Goal: Information Seeking & Learning: Learn about a topic

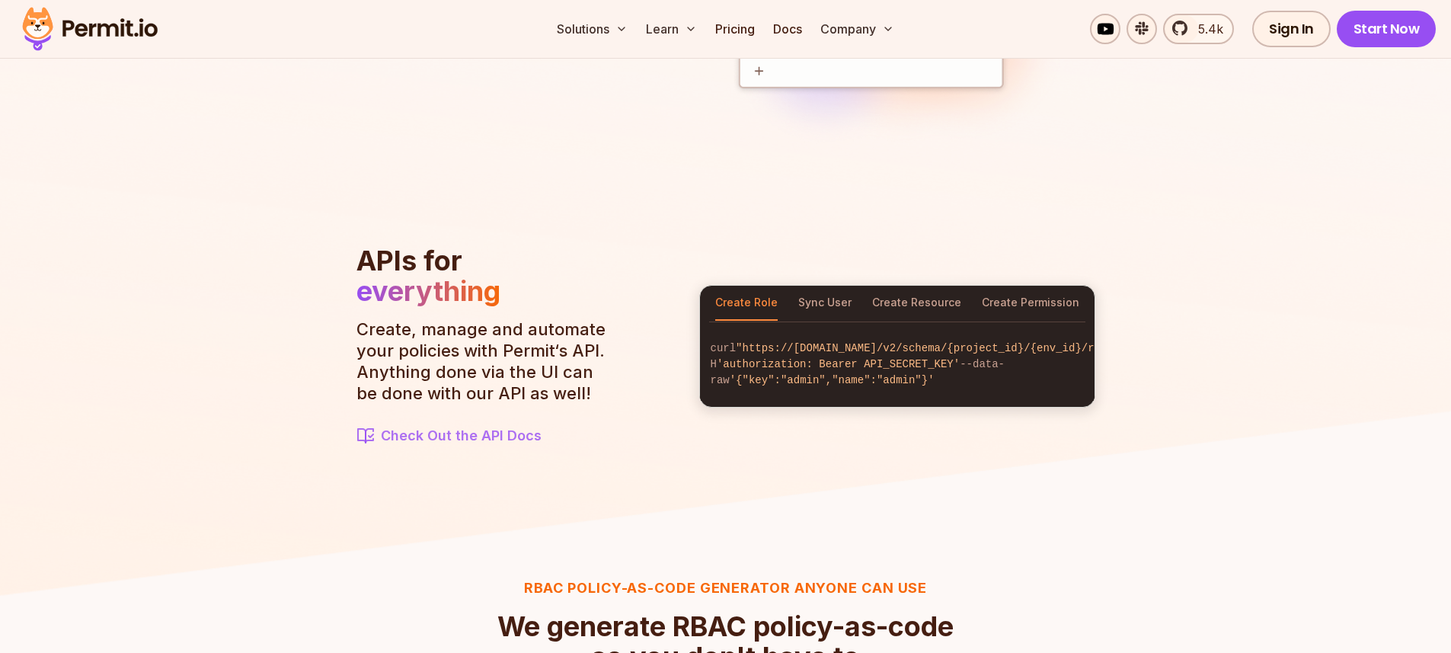
scroll to position [1579, 0]
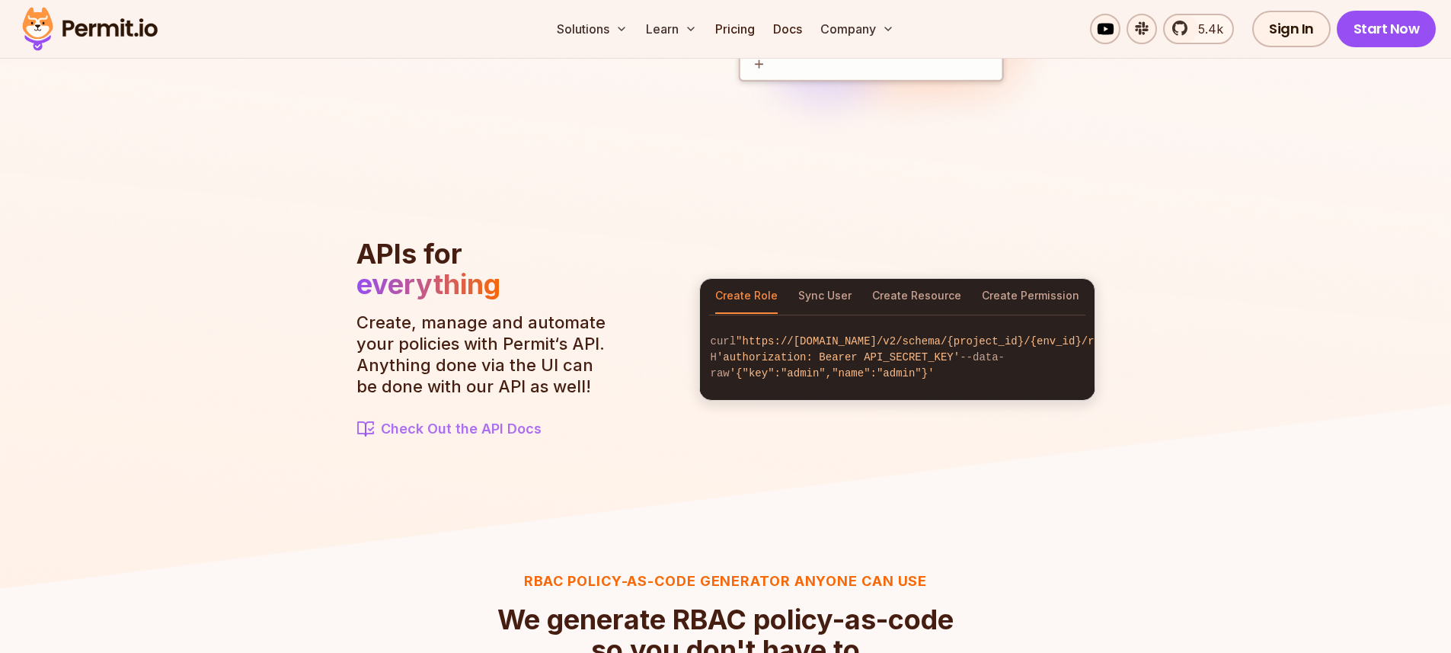
click at [568, 389] on p "Create, manage and automate your policies with Permit‘s API. Anything done via …" at bounding box center [485, 354] width 259 height 85
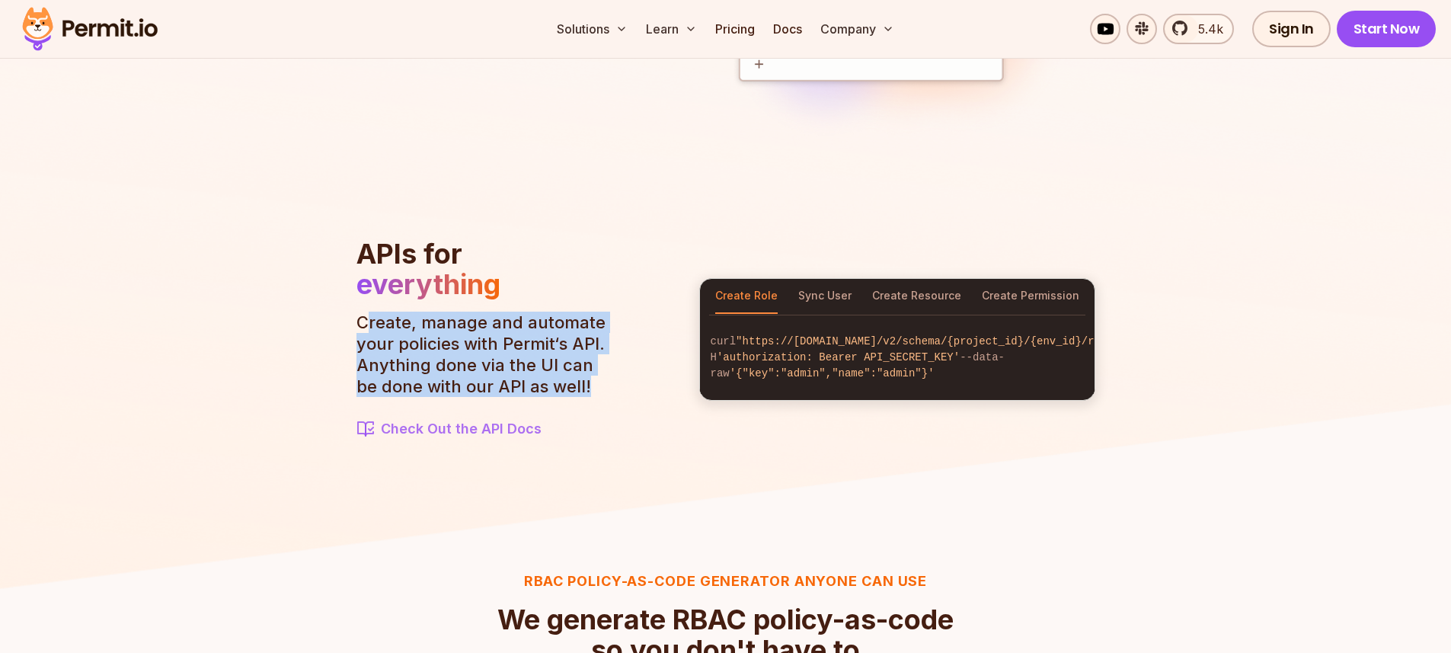
drag, startPoint x: 574, startPoint y: 385, endPoint x: 361, endPoint y: 327, distance: 220.4
click at [363, 327] on p "Create, manage and automate your policies with Permit‘s API. Anything done via …" at bounding box center [485, 354] width 259 height 85
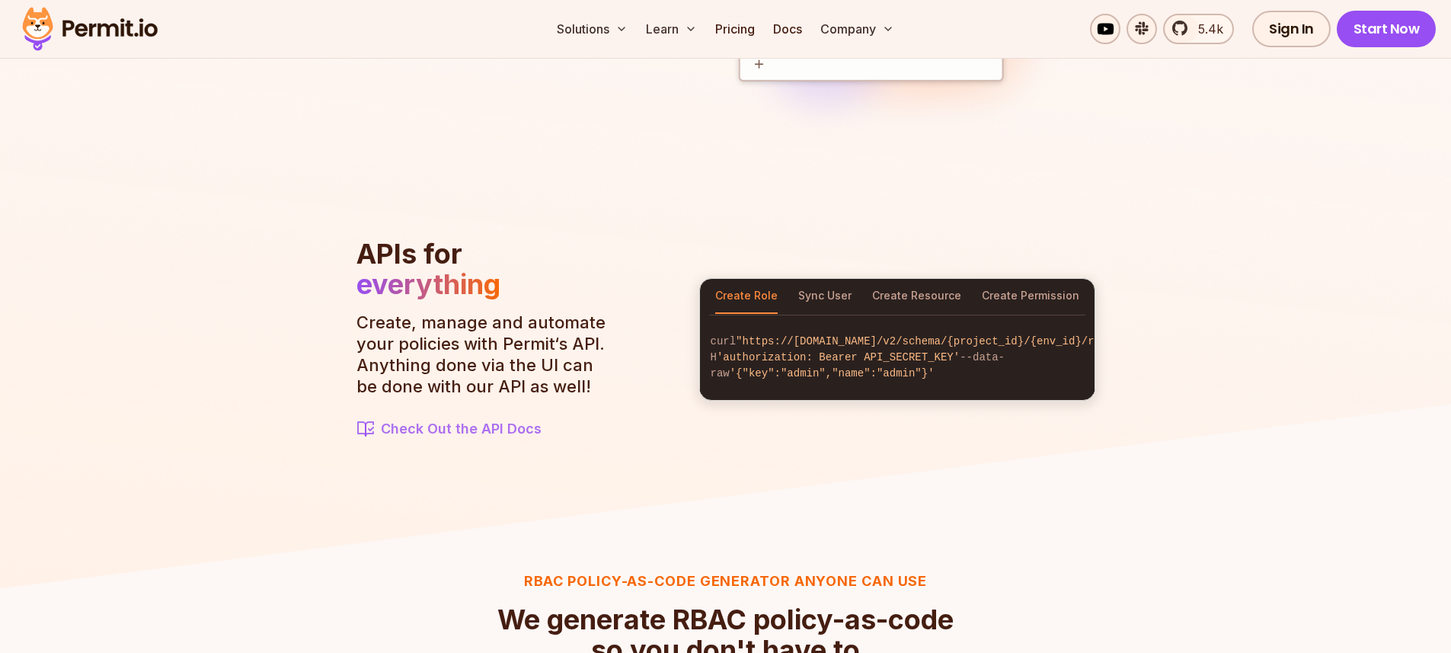
click at [360, 326] on p "Create, manage and automate your policies with Permit‘s API. Anything done via …" at bounding box center [485, 354] width 259 height 85
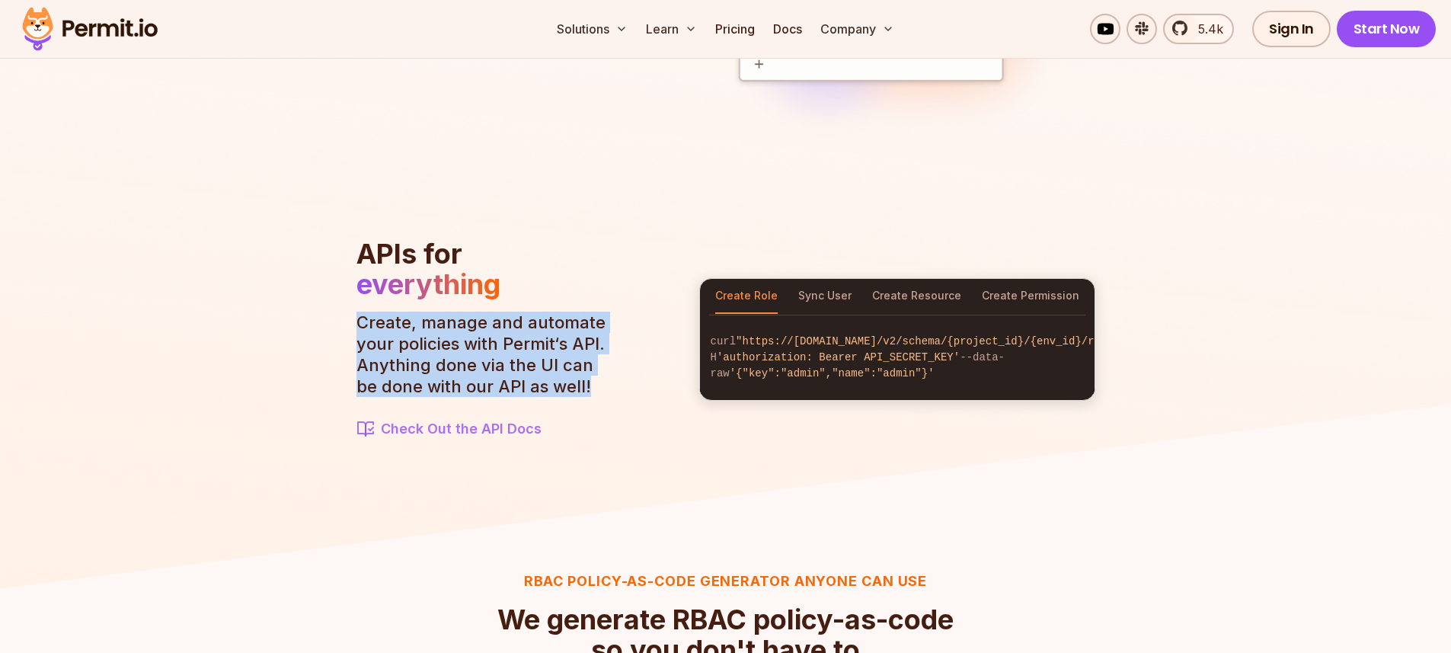
drag, startPoint x: 360, startPoint y: 324, endPoint x: 576, endPoint y: 379, distance: 223.0
click at [576, 379] on p "Create, manage and automate your policies with Permit‘s API. Anything done via …" at bounding box center [485, 354] width 259 height 85
click at [577, 390] on p "Create, manage and automate your policies with Permit‘s API. Anything done via …" at bounding box center [485, 354] width 259 height 85
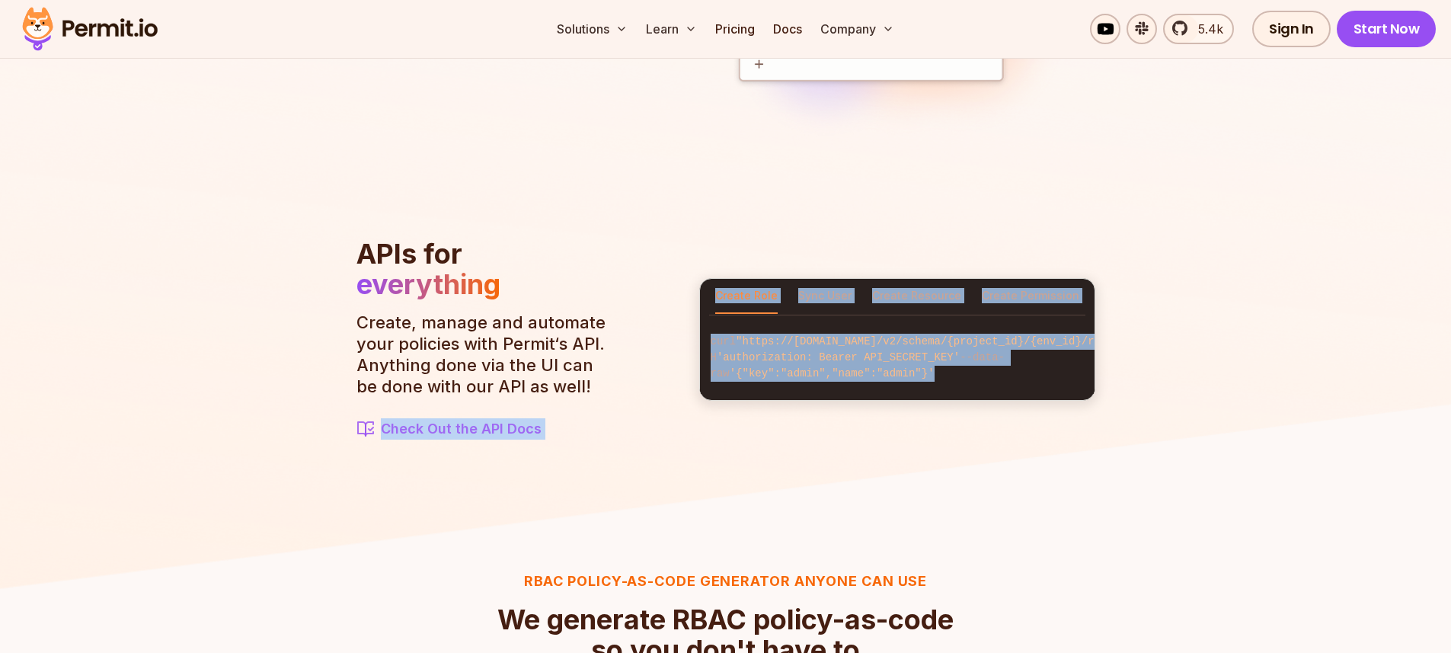
drag, startPoint x: 576, startPoint y: 390, endPoint x: 350, endPoint y: 327, distance: 234.1
click at [350, 326] on img at bounding box center [725, 155] width 1451 height 884
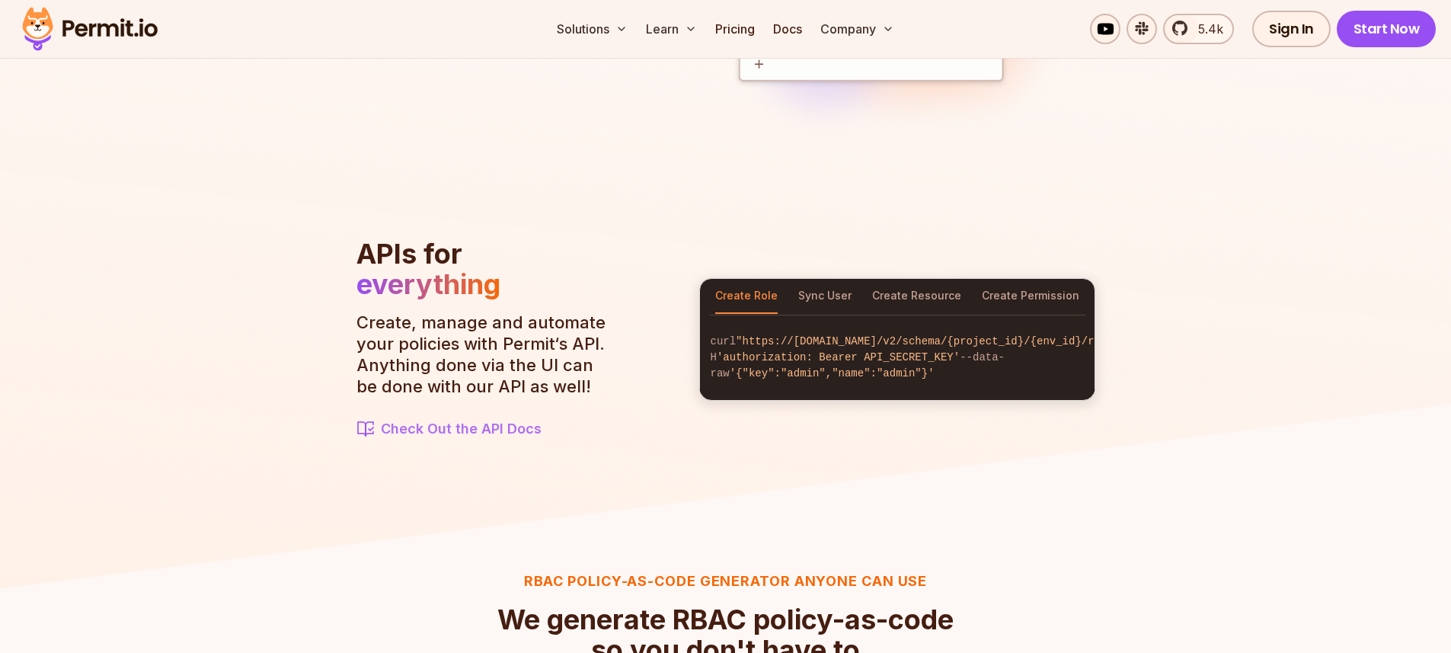
click at [398, 338] on p "Create, manage and automate your policies with Permit‘s API. Anything done via …" at bounding box center [485, 354] width 259 height 85
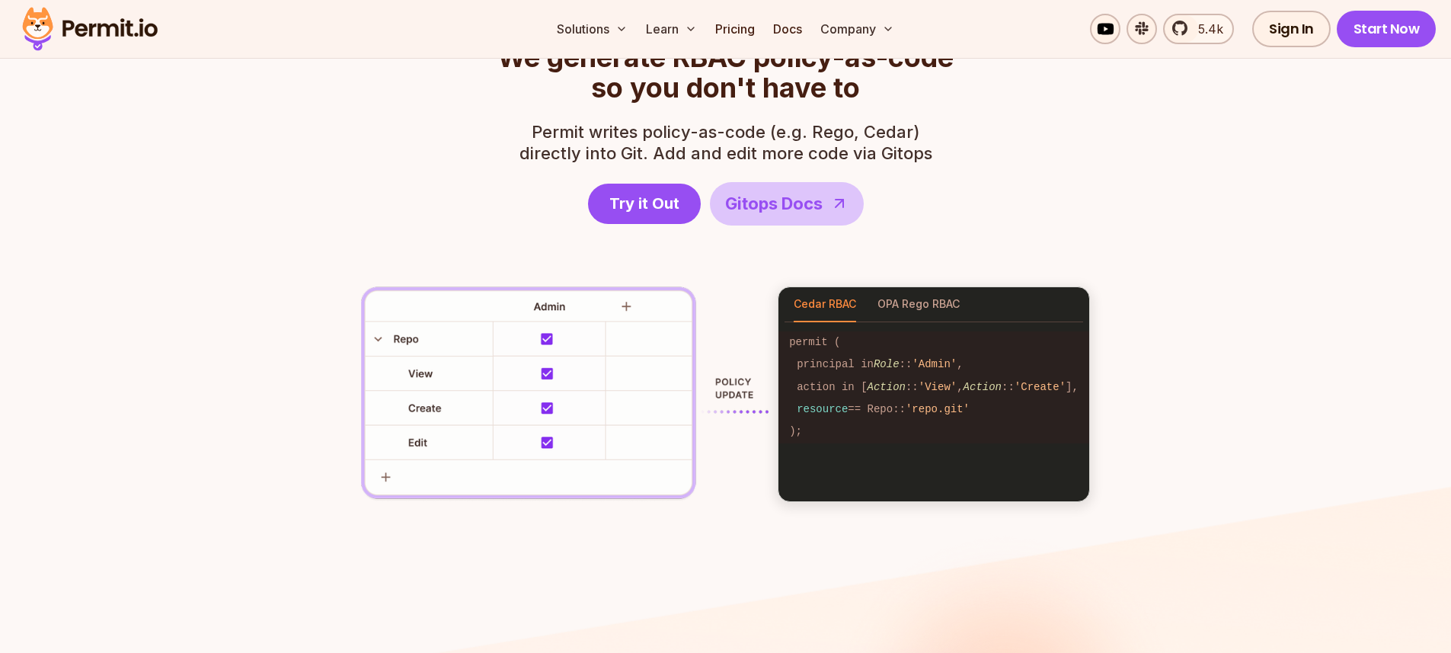
scroll to position [1881, 0]
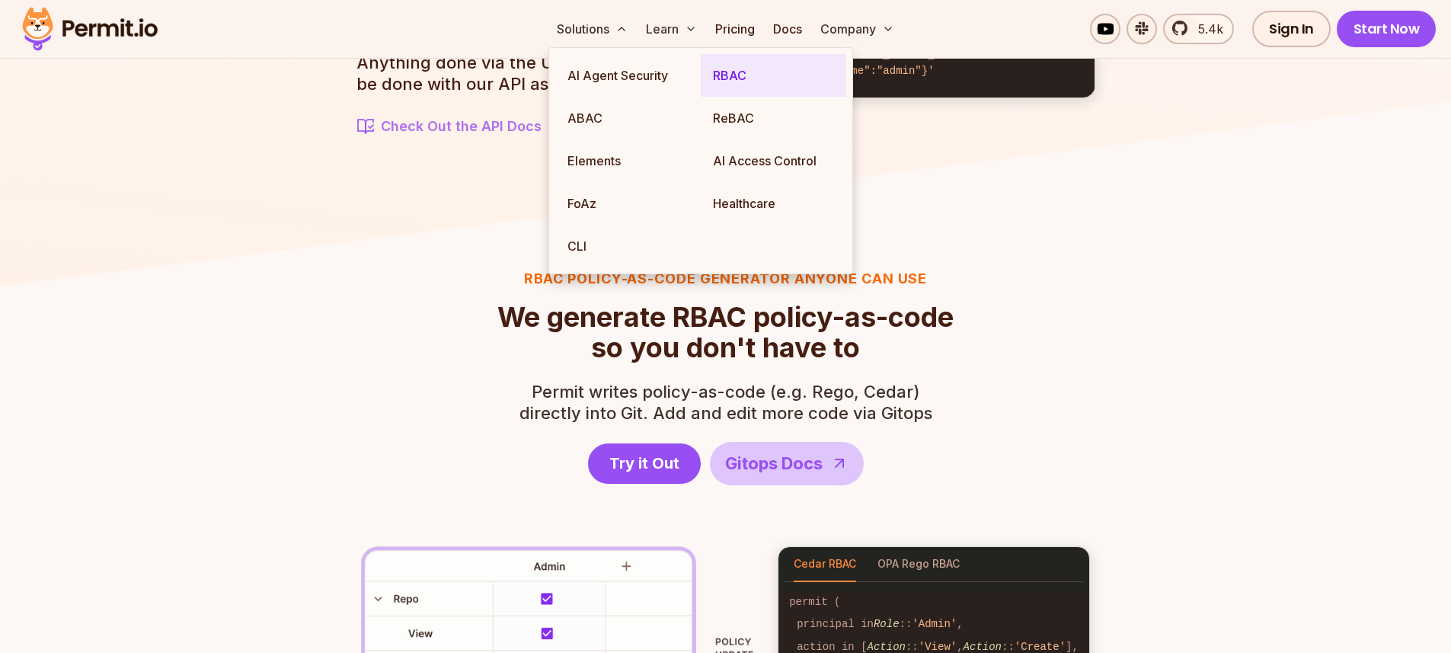
click at [727, 83] on link "RBAC" at bounding box center [773, 75] width 145 height 43
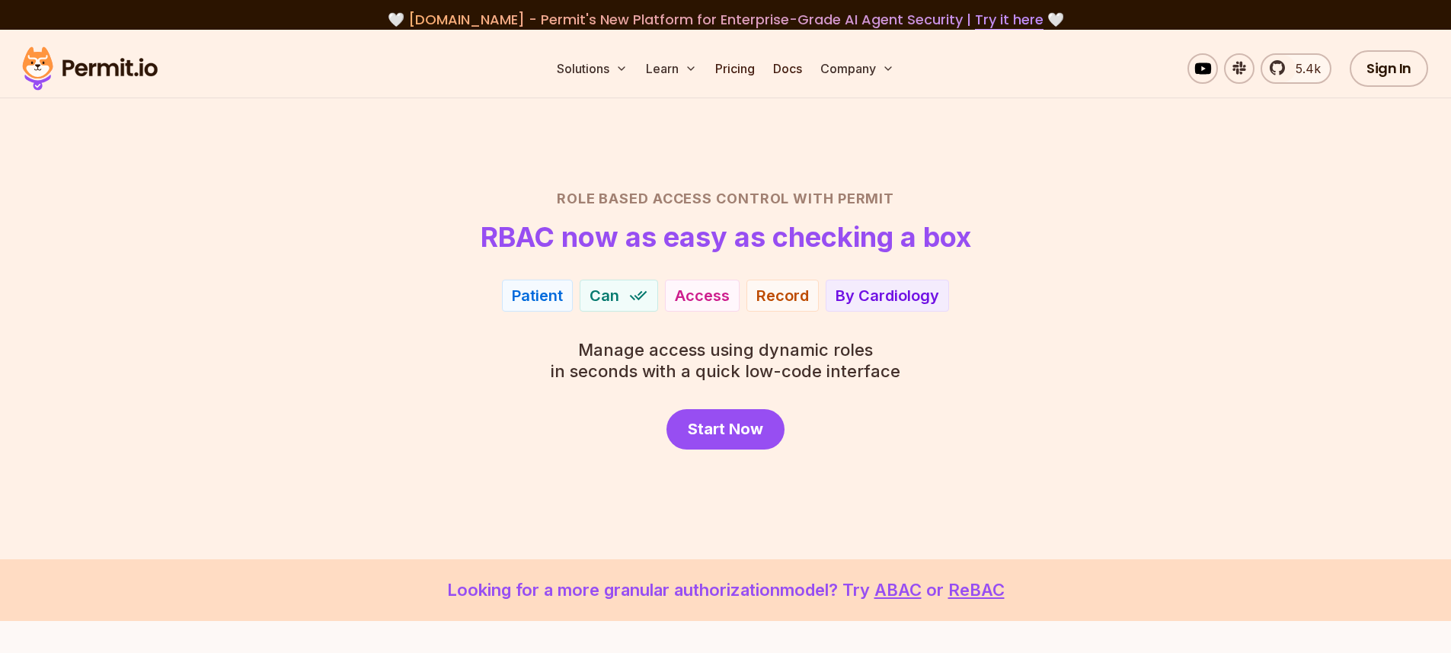
click at [315, 193] on h2 "Role Based Access Control with Permit" at bounding box center [726, 198] width 1066 height 21
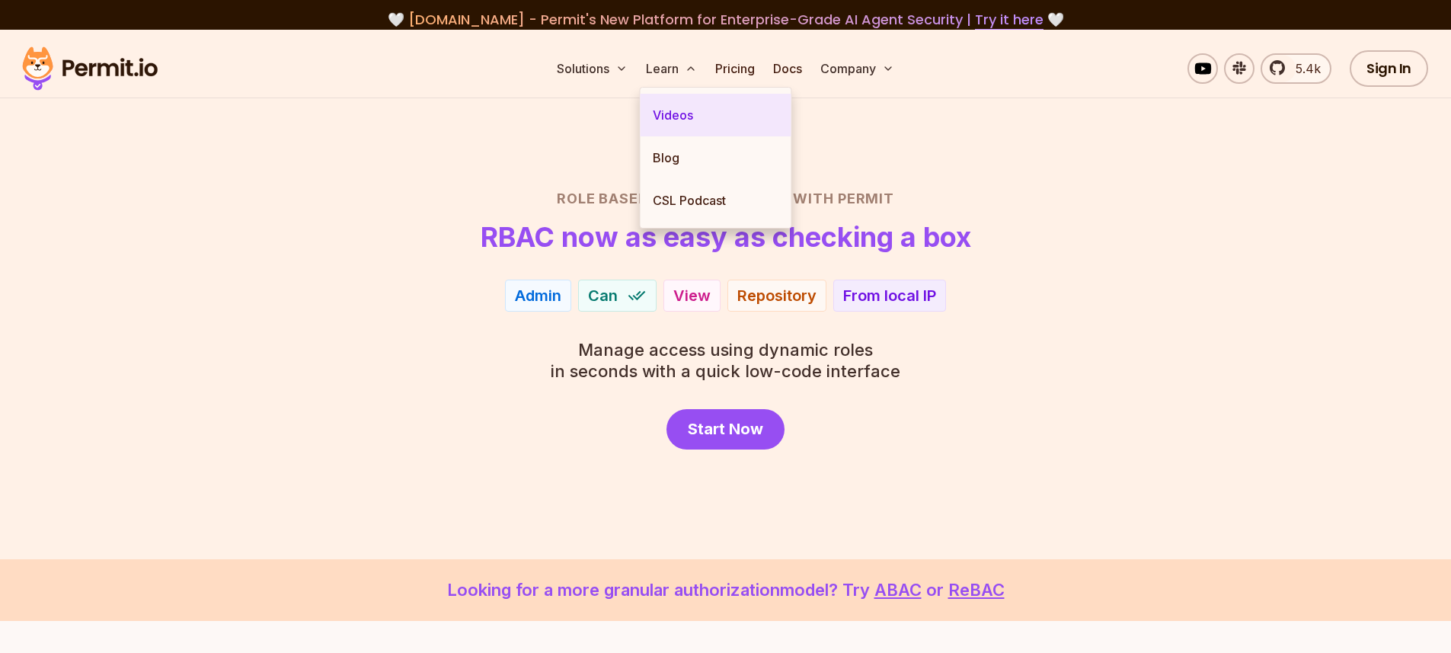
click at [667, 120] on link "Videos" at bounding box center [716, 115] width 151 height 43
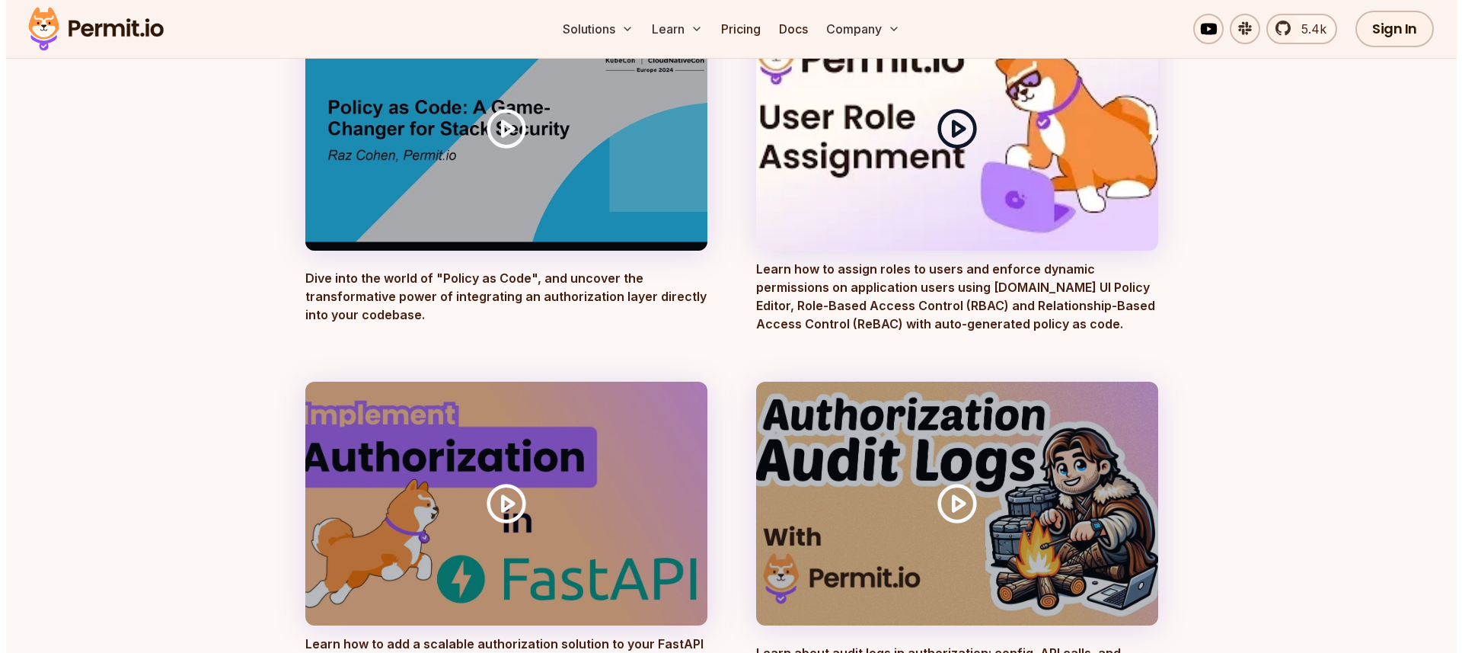
scroll to position [302, 0]
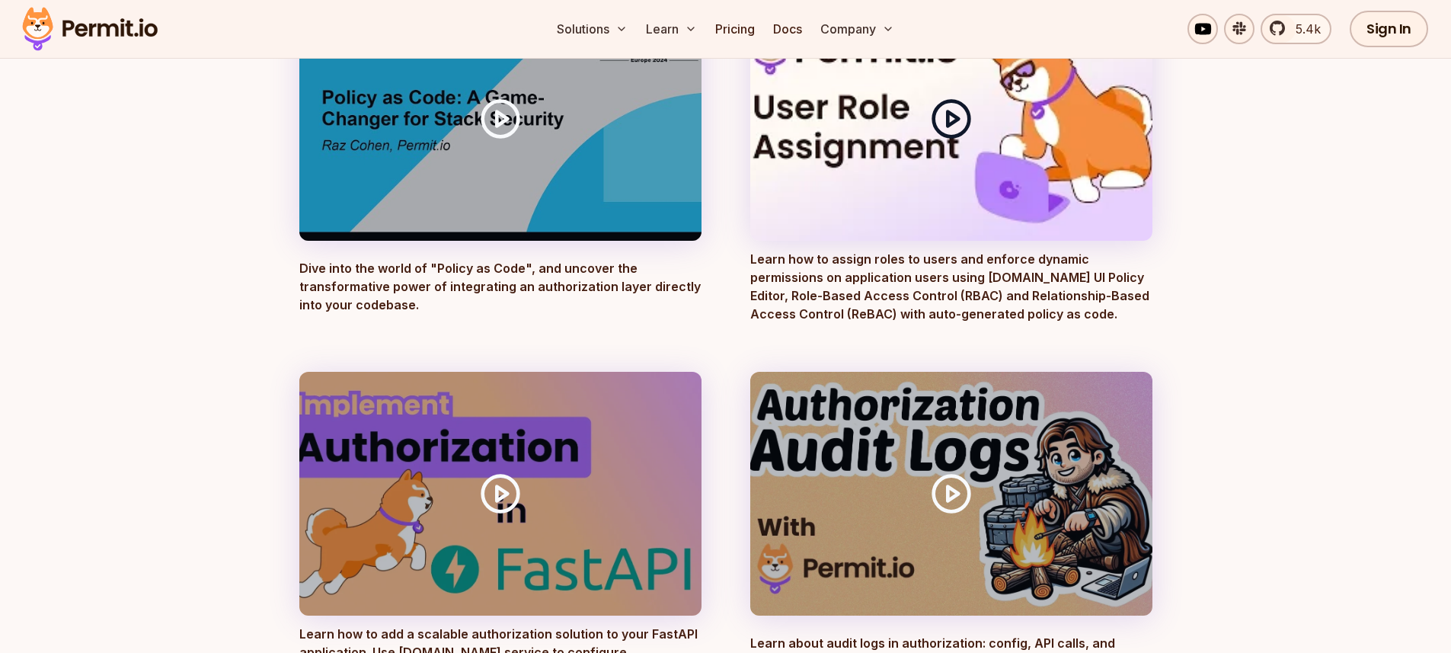
click at [955, 174] on div at bounding box center [951, 119] width 402 height 244
